Goal: Navigation & Orientation: Find specific page/section

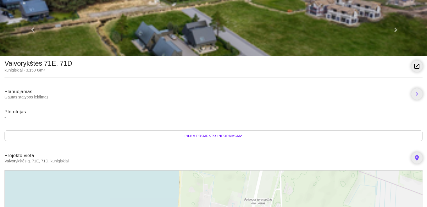
click at [398, 29] on link at bounding box center [395, 28] width 64 height 56
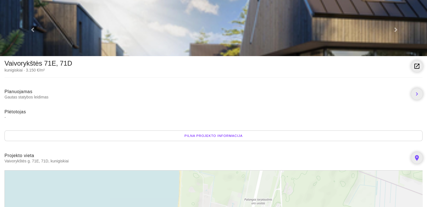
click at [396, 5] on span at bounding box center [395, 3] width 3 height 4
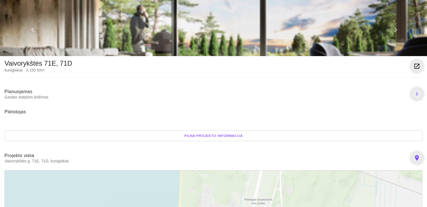
click at [396, 5] on span at bounding box center [395, 3] width 3 height 4
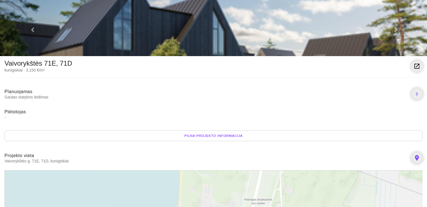
click at [396, 5] on span at bounding box center [395, 3] width 3 height 4
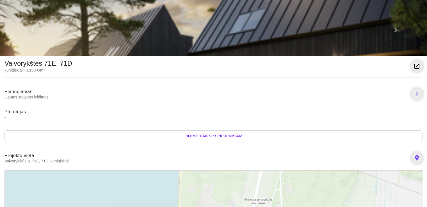
click at [396, 5] on span at bounding box center [395, 3] width 3 height 4
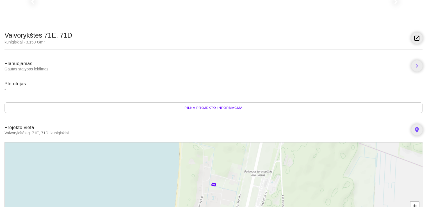
scroll to position [84, 0]
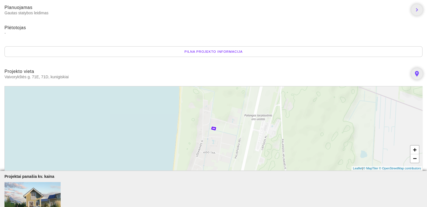
click at [214, 130] on icon at bounding box center [214, 128] width 4 height 3
click at [417, 150] on link "+" at bounding box center [415, 150] width 8 height 9
